Goal: Obtain resource: Download file/media

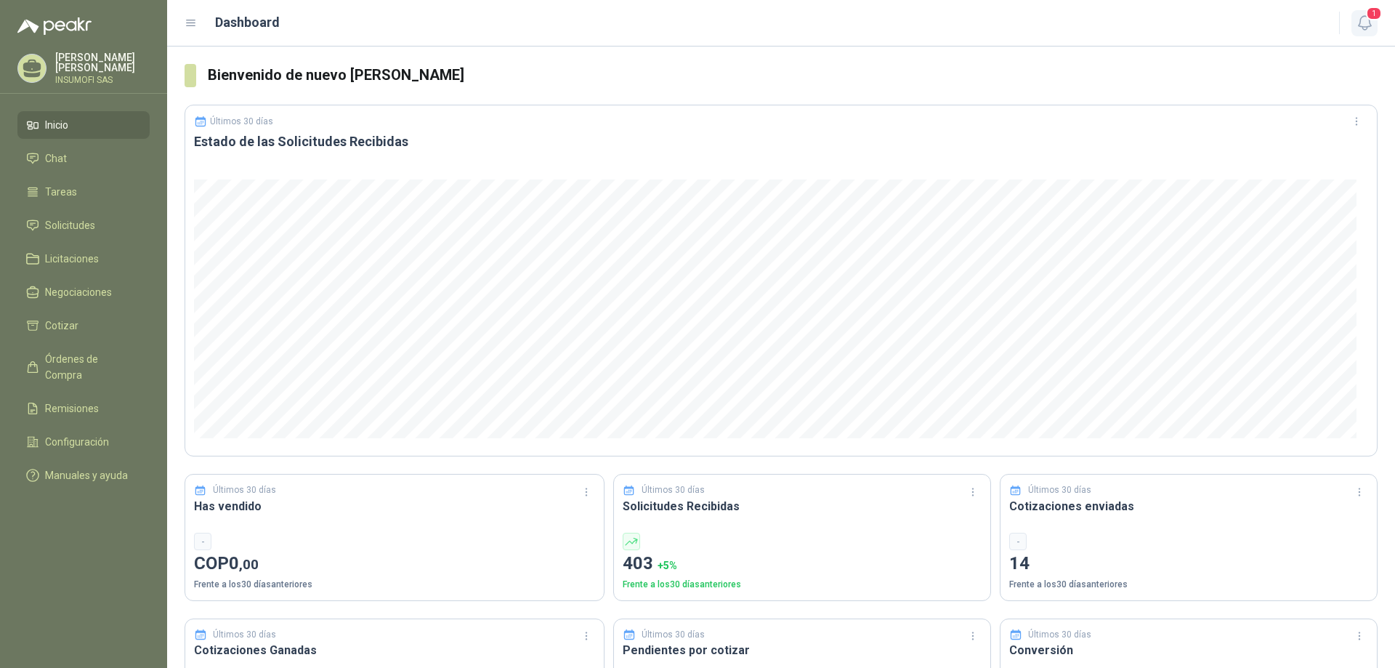
click at [1370, 17] on span "1" at bounding box center [1374, 14] width 16 height 14
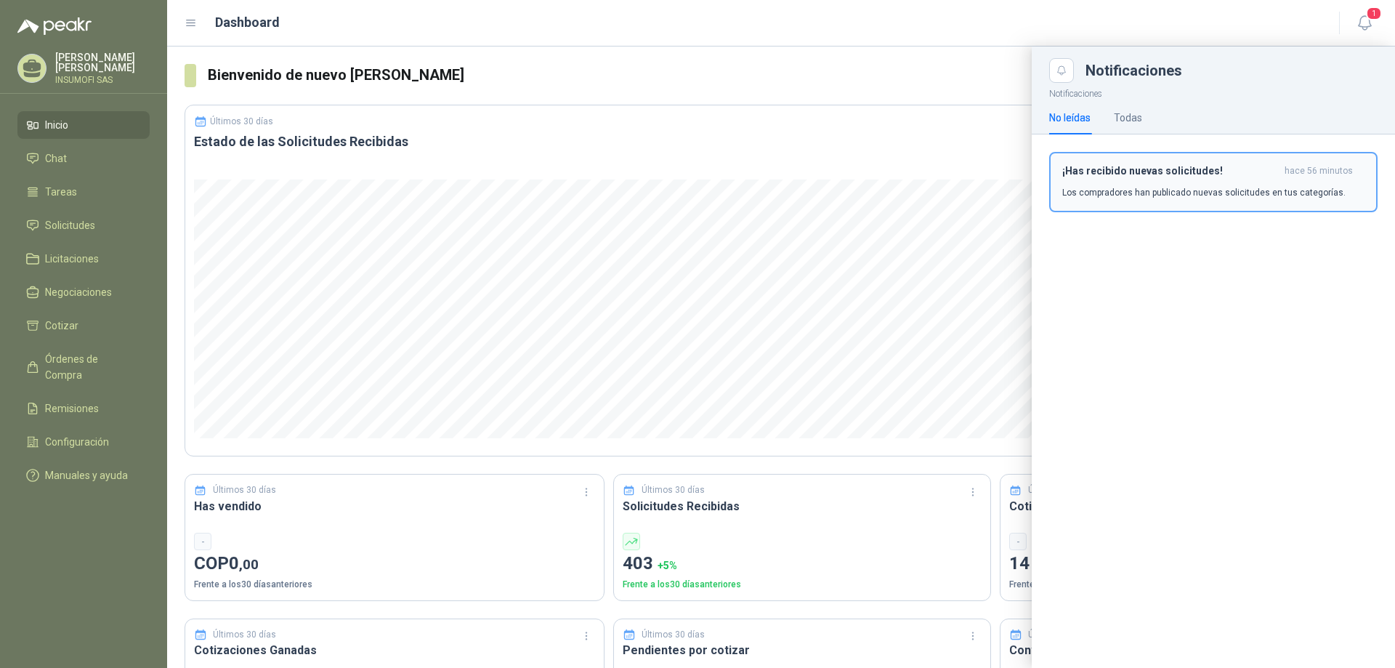
click at [1109, 193] on p "Los compradores han publicado nuevas solicitudes en tus categorías." at bounding box center [1203, 192] width 283 height 13
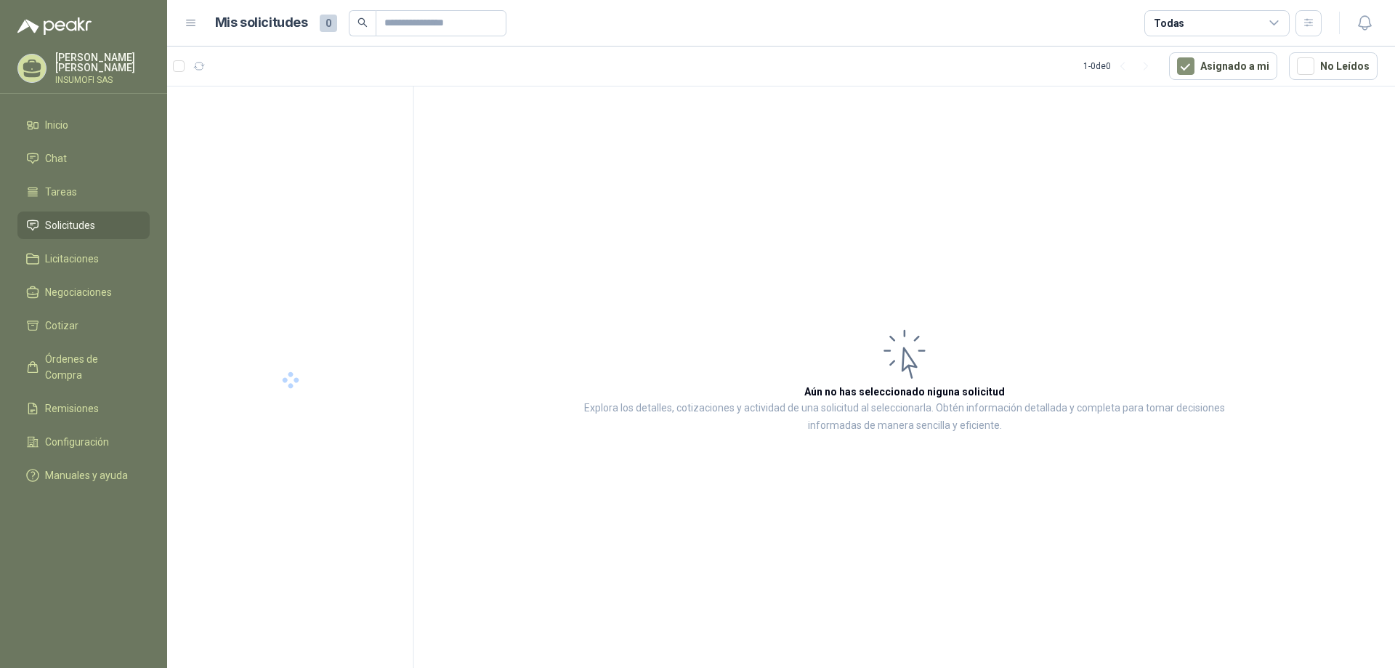
drag, startPoint x: 1221, startPoint y: 64, endPoint x: 1012, endPoint y: 147, distance: 225.0
click at [1222, 67] on button "Asignado a mi" at bounding box center [1223, 66] width 108 height 28
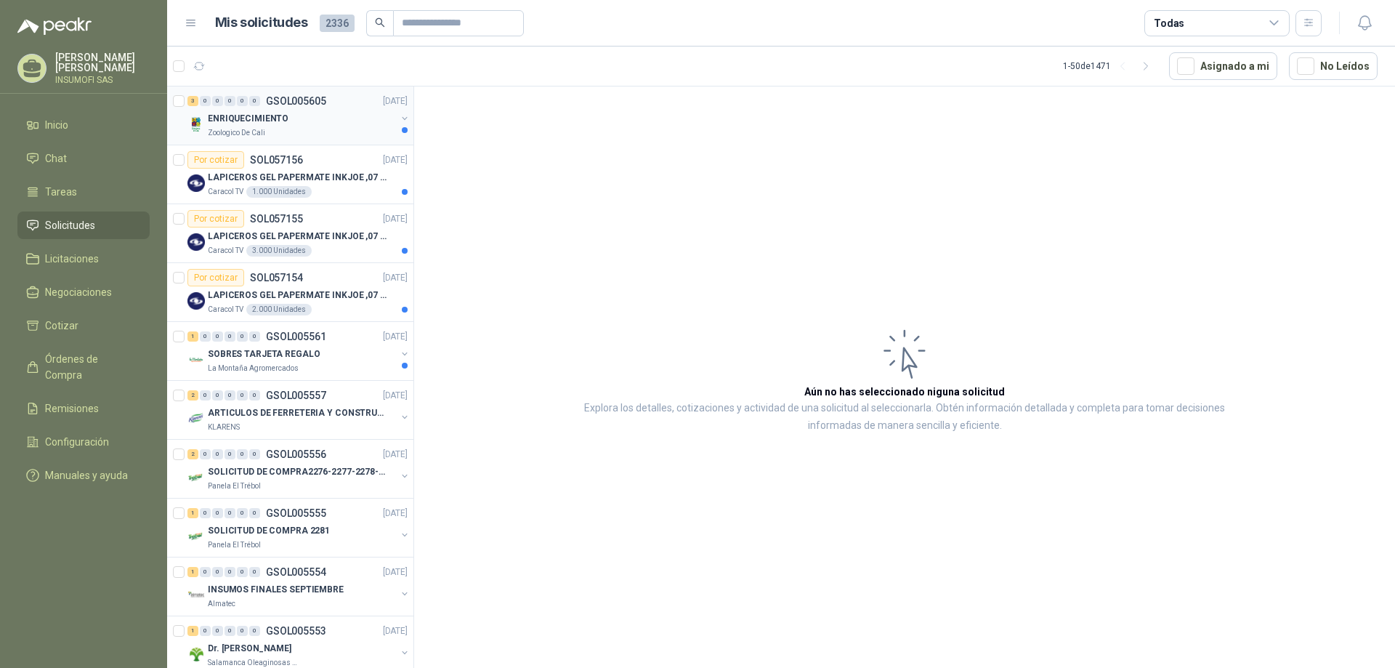
click at [269, 113] on p "ENRIQUECIMIENTO" at bounding box center [248, 119] width 81 height 14
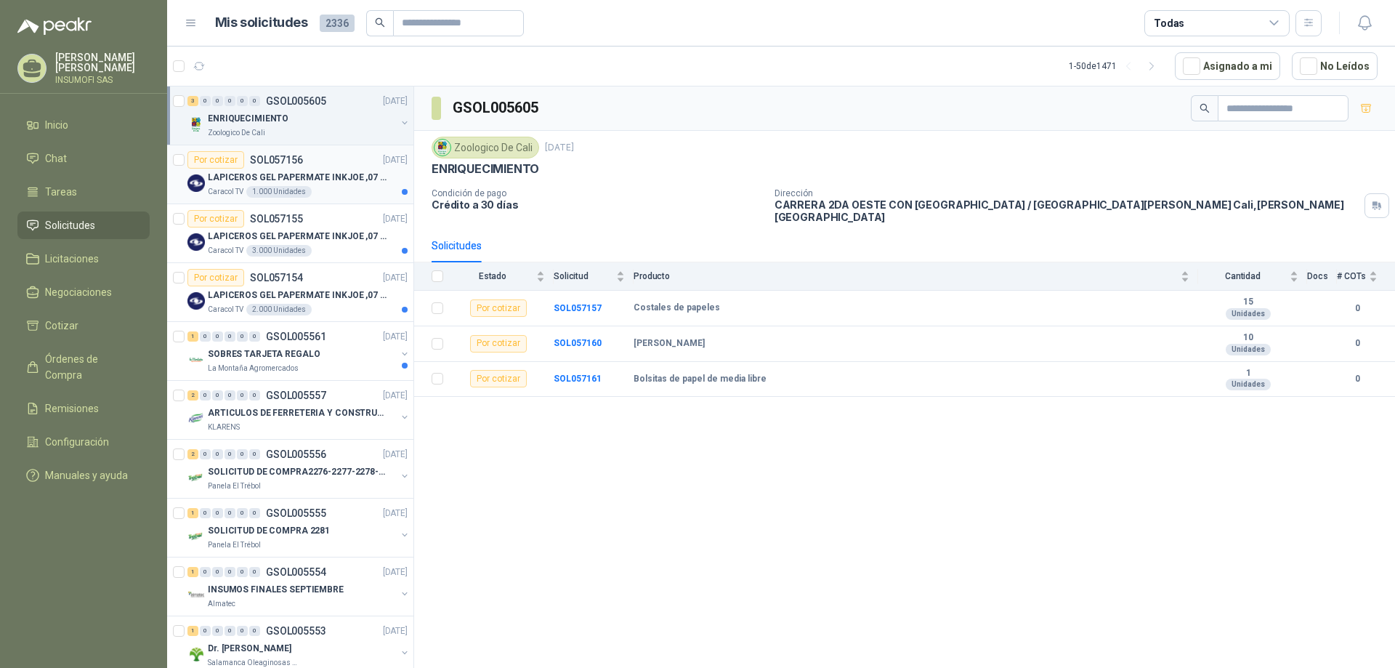
click at [344, 182] on p "LAPICEROS GEL PAPERMATE INKJOE ,07 1 LOGO 1 TINTA" at bounding box center [298, 178] width 181 height 14
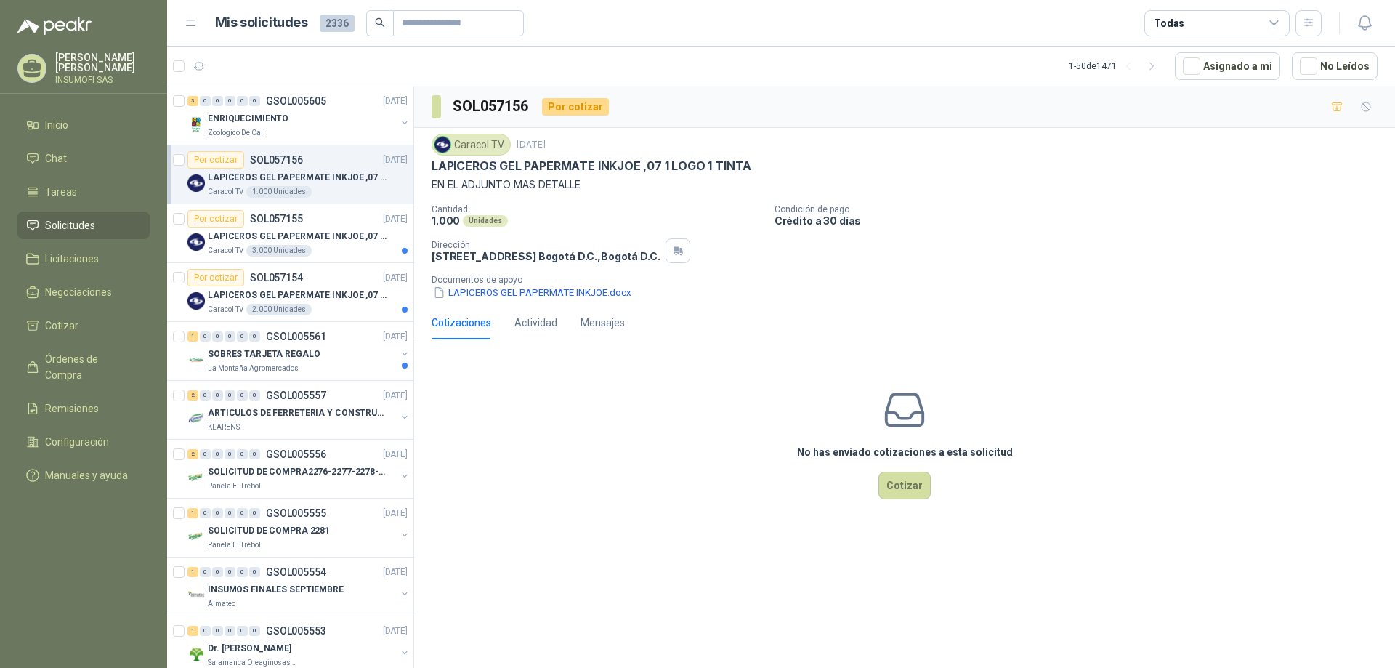
click at [339, 189] on div "Caracol TV 1.000 Unidades" at bounding box center [308, 192] width 200 height 12
click at [340, 181] on p "LAPICEROS GEL PAPERMATE INKJOE ,07 1 LOGO 1 TINTA" at bounding box center [298, 178] width 181 height 14
click at [558, 295] on button "LAPICEROS GEL PAPERMATE INKJOE.docx" at bounding box center [532, 292] width 201 height 15
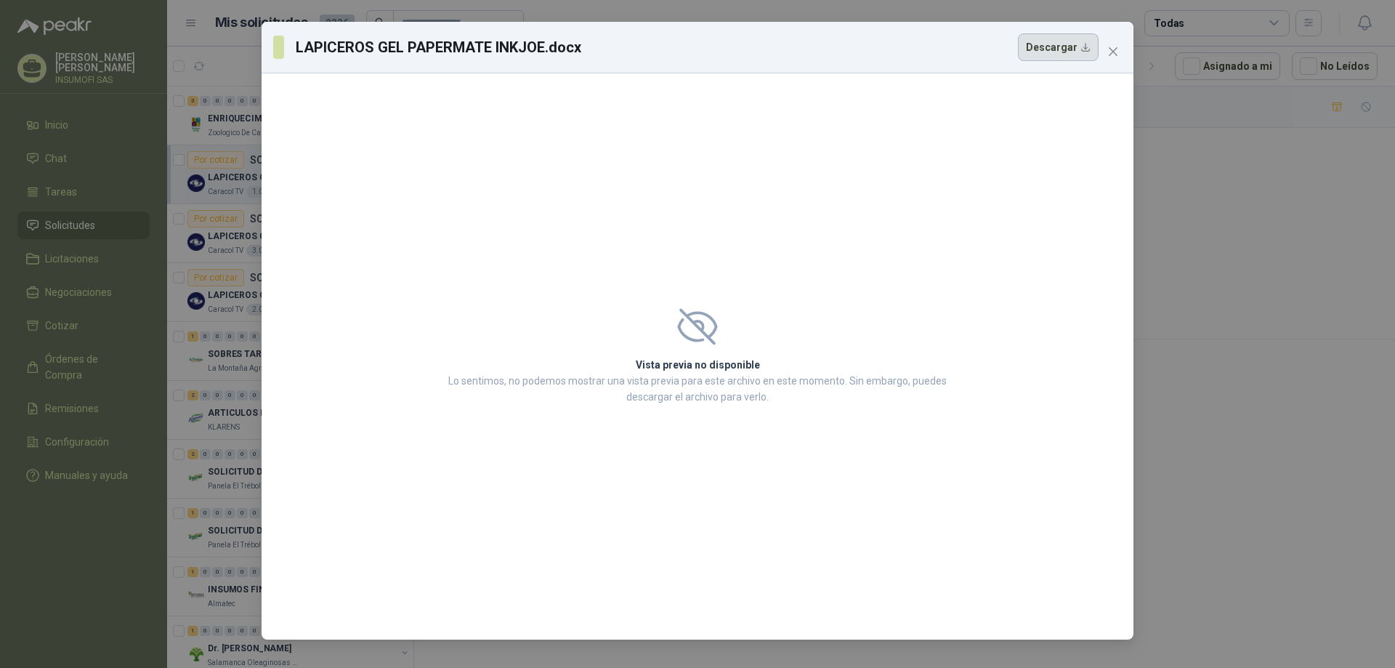
click at [1048, 48] on button "Descargar" at bounding box center [1058, 47] width 81 height 28
click at [1112, 51] on icon "close" at bounding box center [1113, 51] width 9 height 9
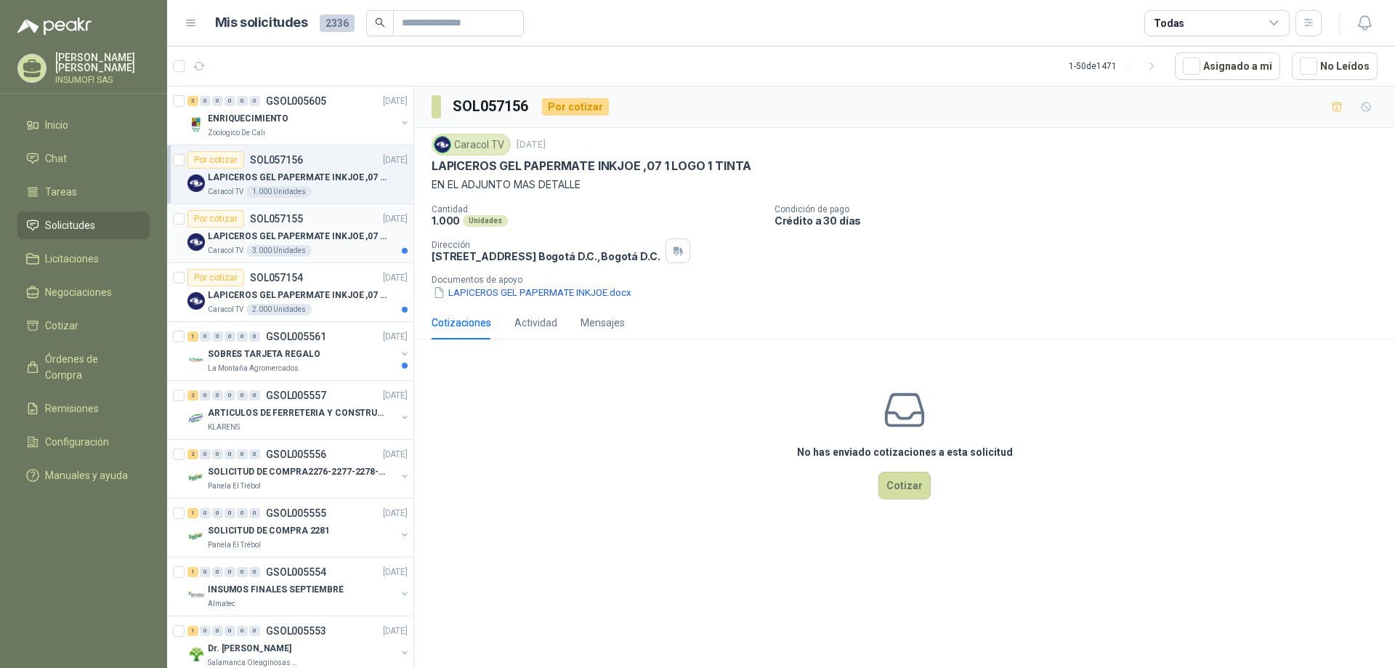
click at [325, 219] on div "Por cotizar SOL057155 [DATE]" at bounding box center [297, 218] width 220 height 17
click at [559, 296] on button "LAPICEROS GEL PAPERMATE INKJOE.docx" at bounding box center [532, 292] width 201 height 15
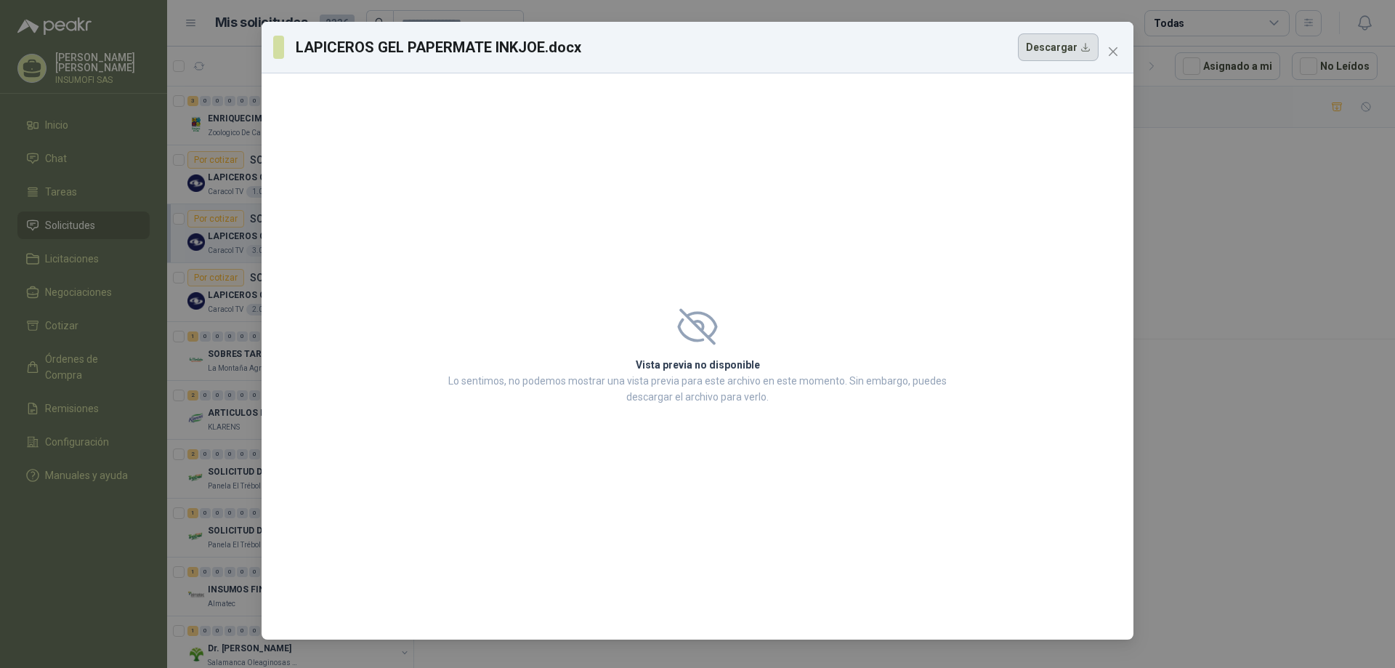
click at [1068, 50] on button "Descargar" at bounding box center [1058, 47] width 81 height 28
click at [1113, 54] on icon "close" at bounding box center [1113, 52] width 12 height 12
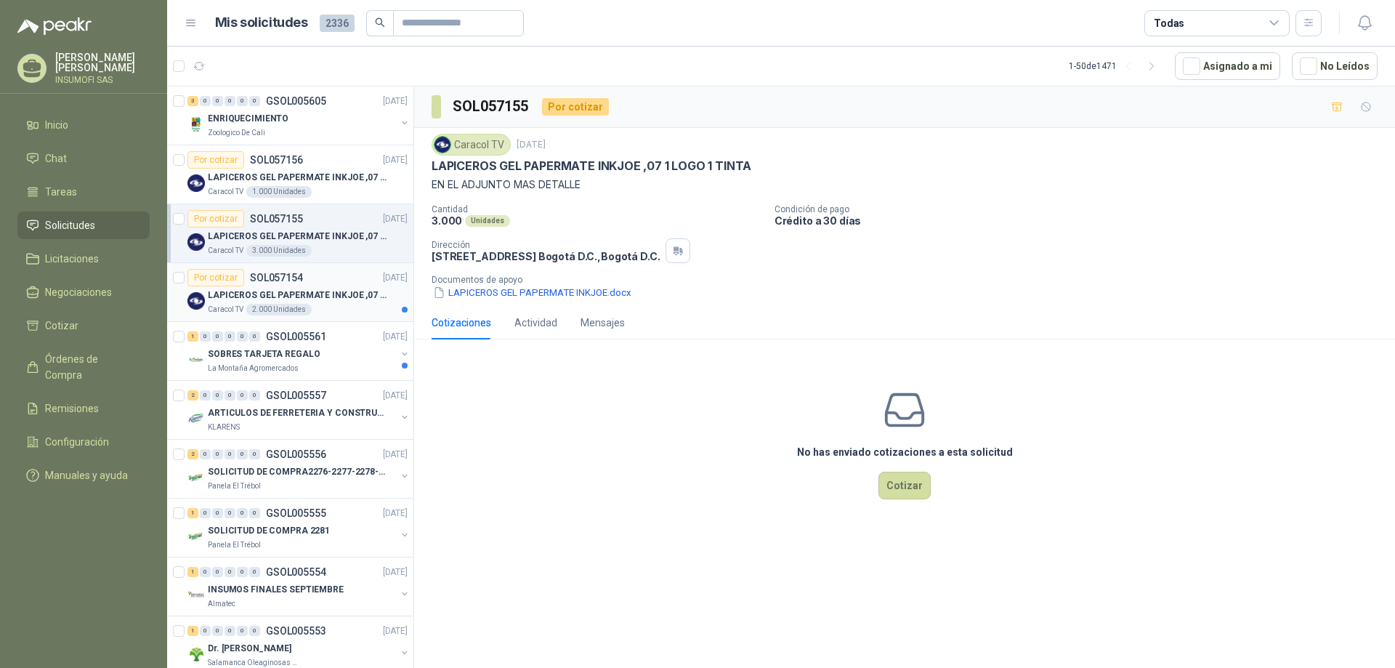
click at [296, 287] on div "LAPICEROS GEL PAPERMATE INKJOE ,07 1 LOGO 1 TINTA" at bounding box center [308, 294] width 200 height 17
click at [286, 356] on p "SOBRES TARJETA REGALO" at bounding box center [264, 354] width 112 height 14
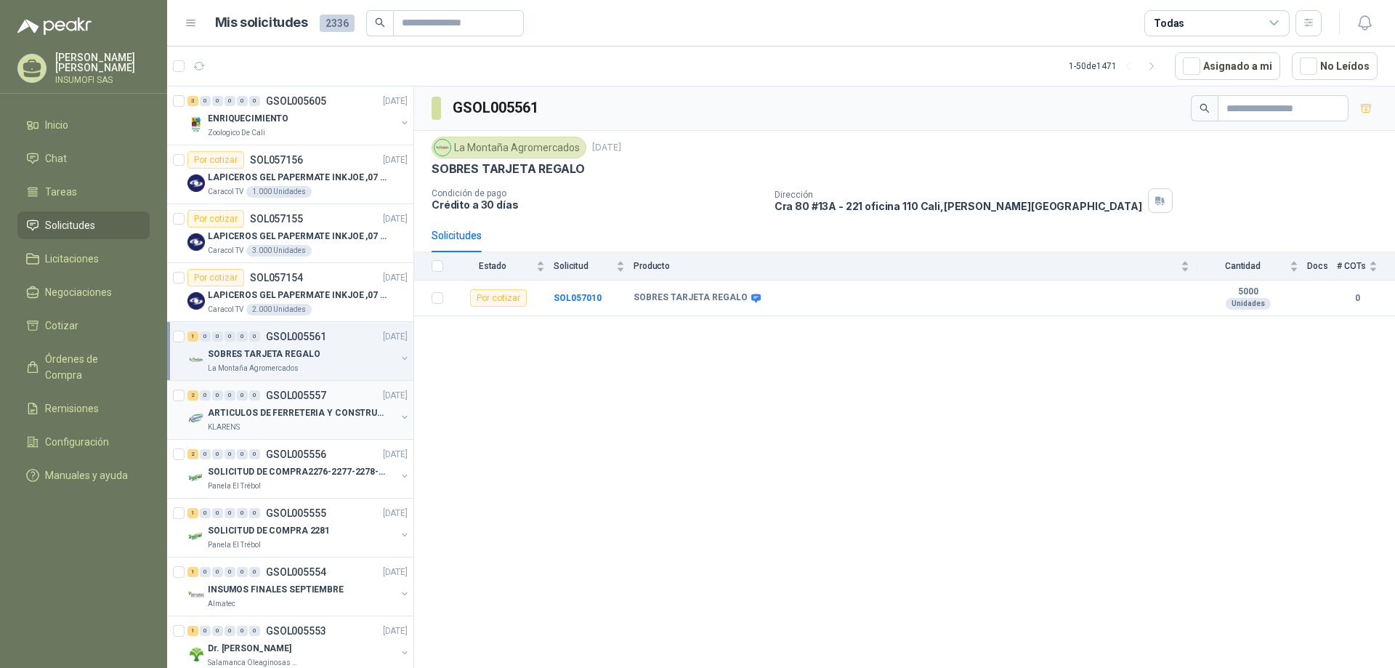
click at [277, 403] on div "2 0 0 0 0 0 GSOL005557 [DATE]" at bounding box center [298, 395] width 223 height 17
